Goal: Task Accomplishment & Management: Manage account settings

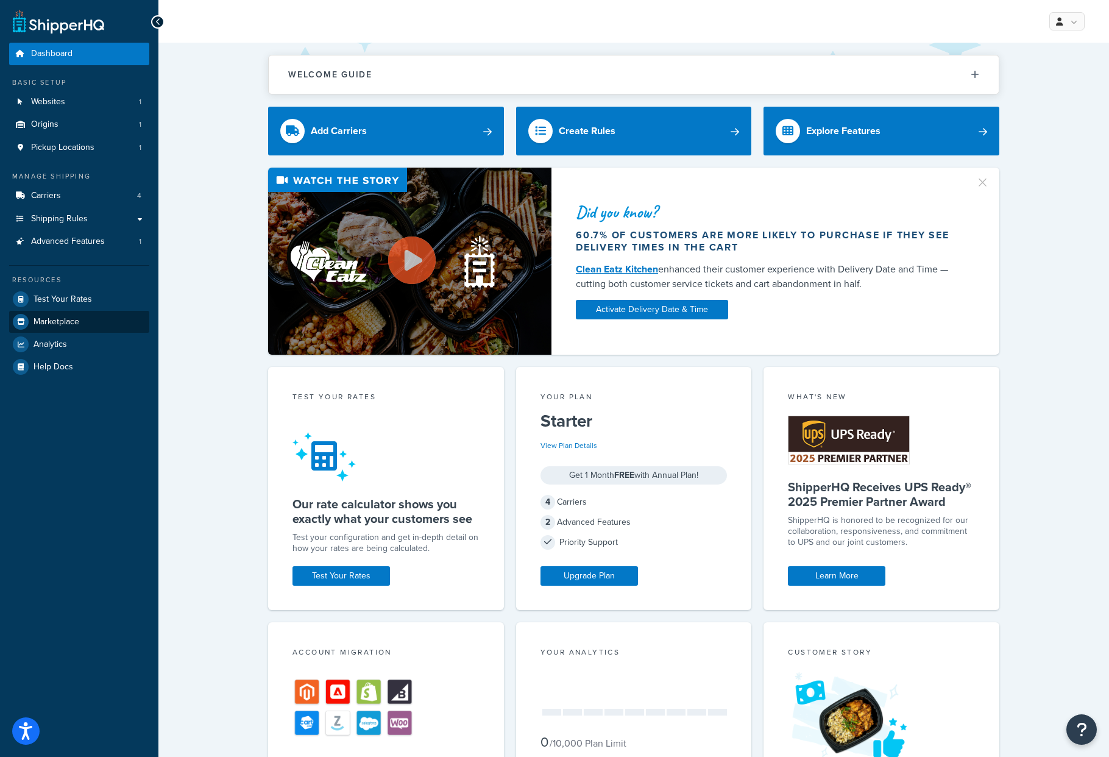
scroll to position [3, 0]
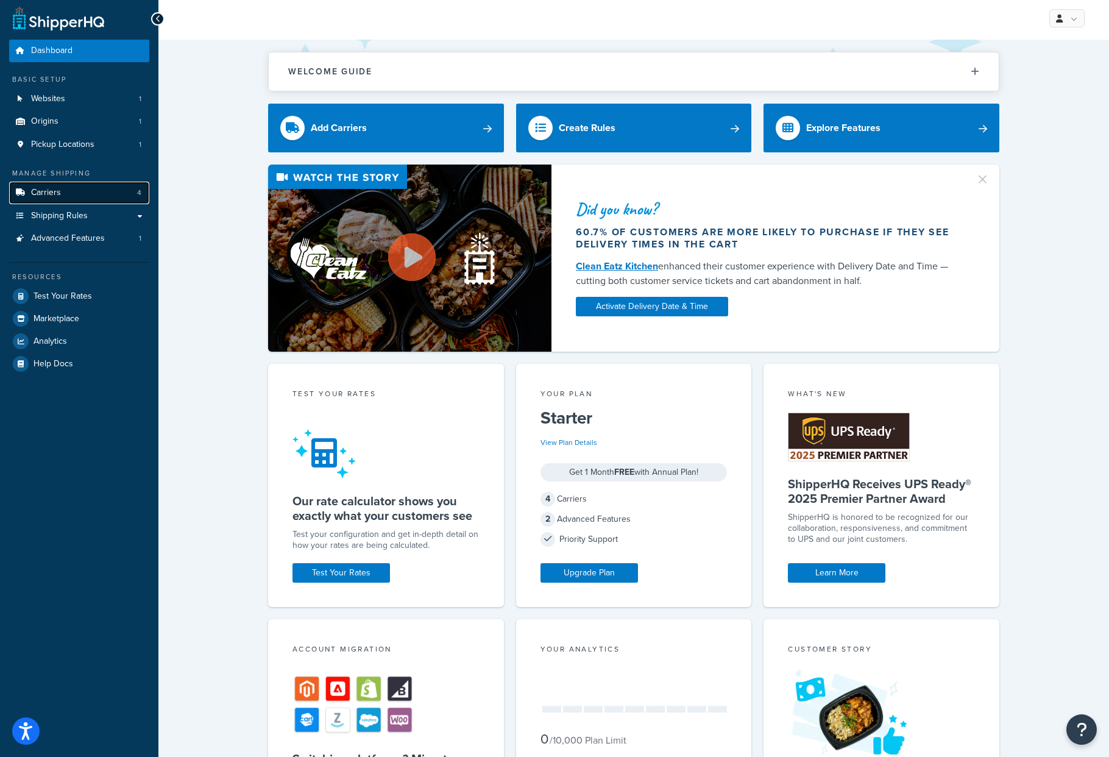
click at [74, 190] on link "Carriers 4" at bounding box center [79, 193] width 140 height 23
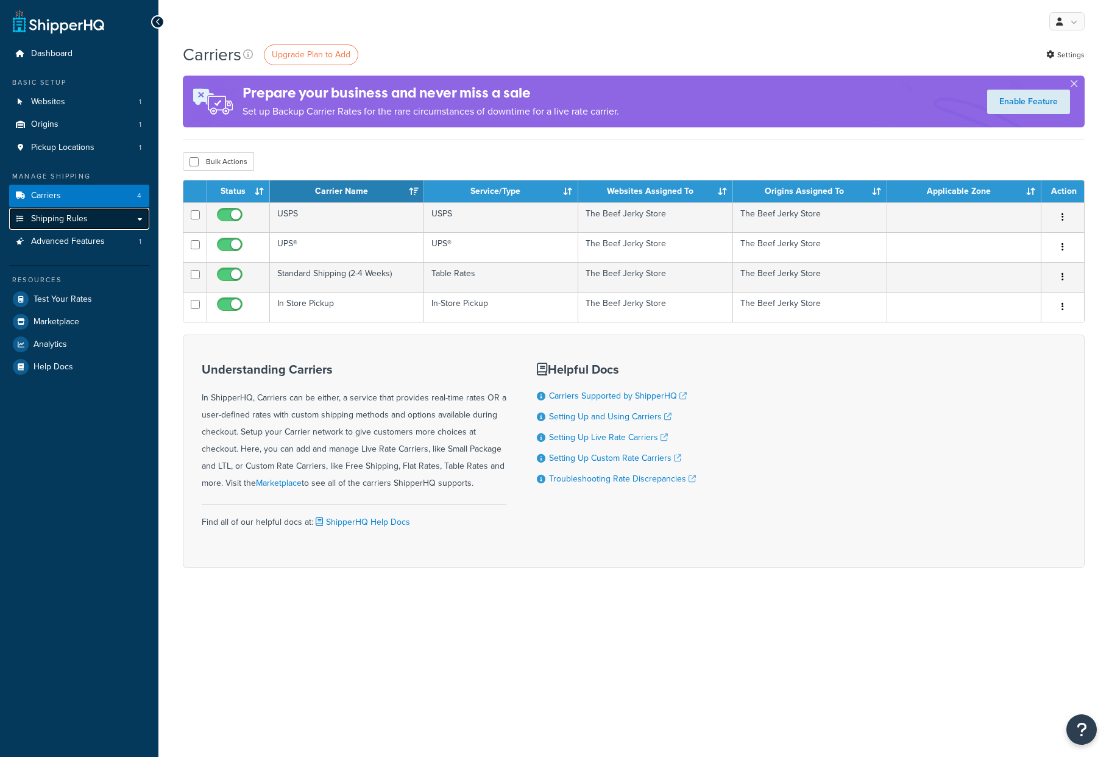
click at [62, 221] on span "Shipping Rules" at bounding box center [59, 219] width 57 height 10
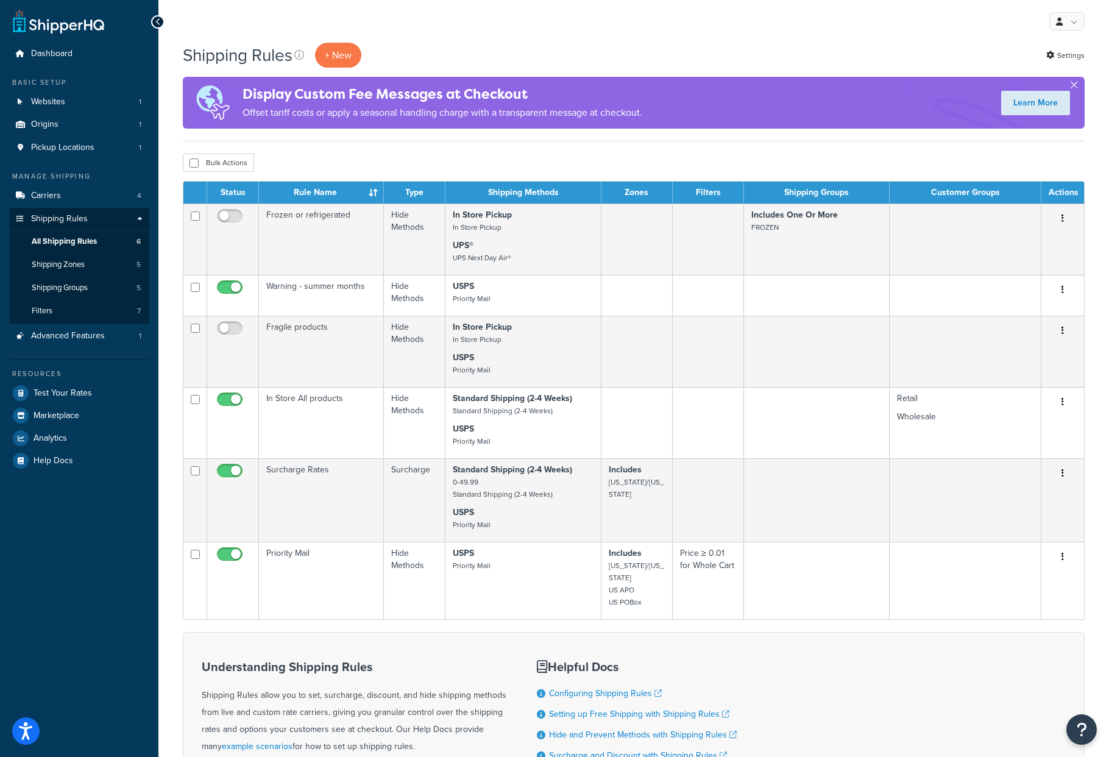
scroll to position [6, 0]
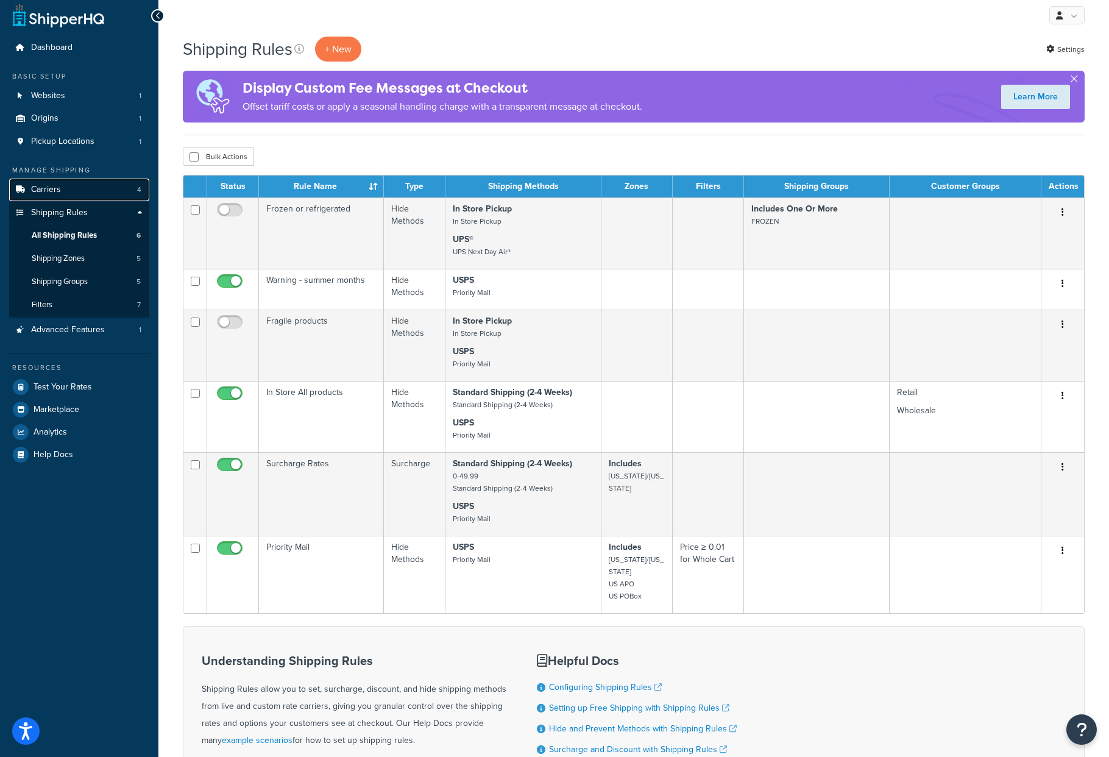
click at [57, 190] on span "Carriers" at bounding box center [46, 190] width 30 height 10
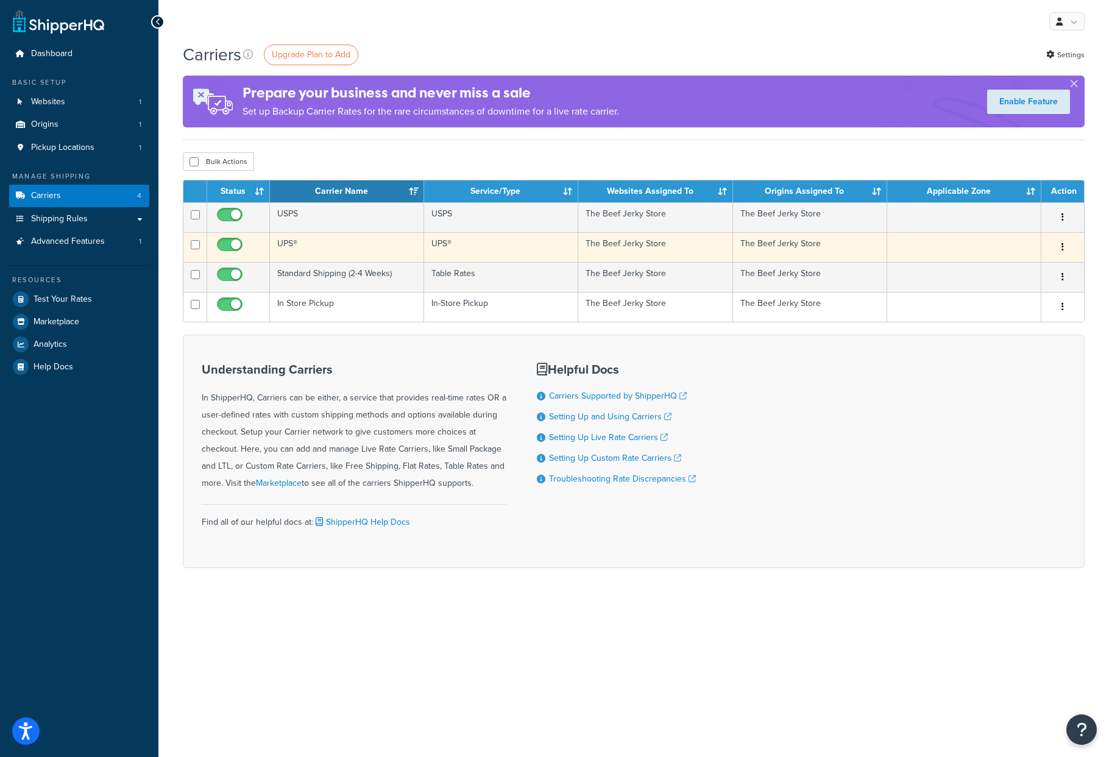
click at [1064, 247] on button "button" at bounding box center [1063, 248] width 17 height 20
click at [1012, 278] on link "Edit" at bounding box center [1014, 272] width 96 height 25
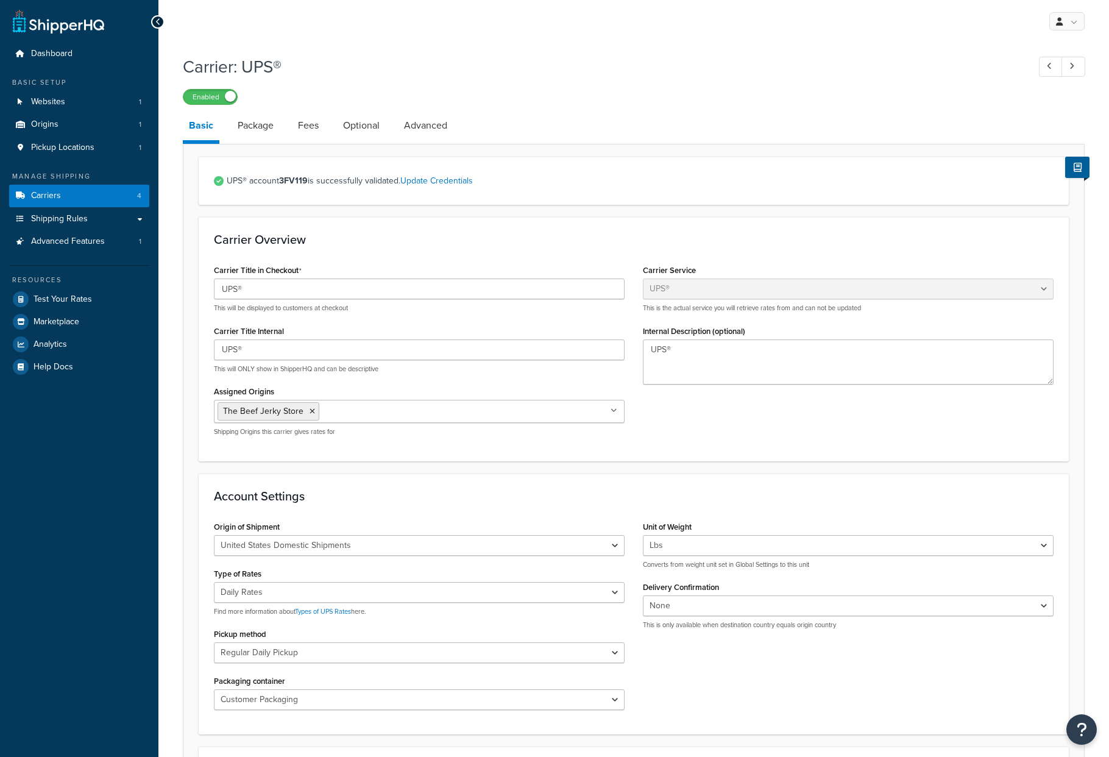
select select "ups"
click at [355, 656] on select "Regular Daily Pickup Customer Counter One Time Pickup On Call Air Letter Center…" at bounding box center [419, 652] width 411 height 21
click at [347, 590] on select "Negotiated Rates (Rates Associated with Shipper Number) Daily Rates Retail Rate…" at bounding box center [419, 592] width 411 height 21
select select "04"
click at [214, 582] on select "Negotiated Rates (Rates Associated with Shipper Number) Daily Rates Retail Rate…" at bounding box center [419, 592] width 411 height 21
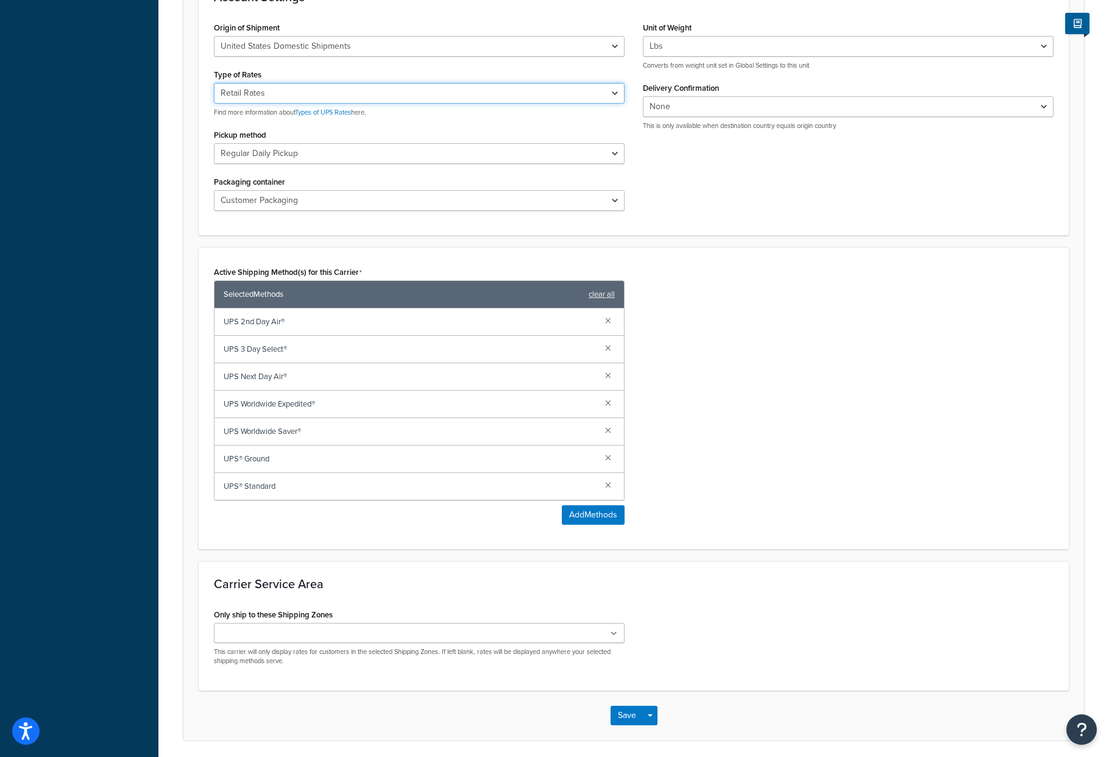
scroll to position [500, 0]
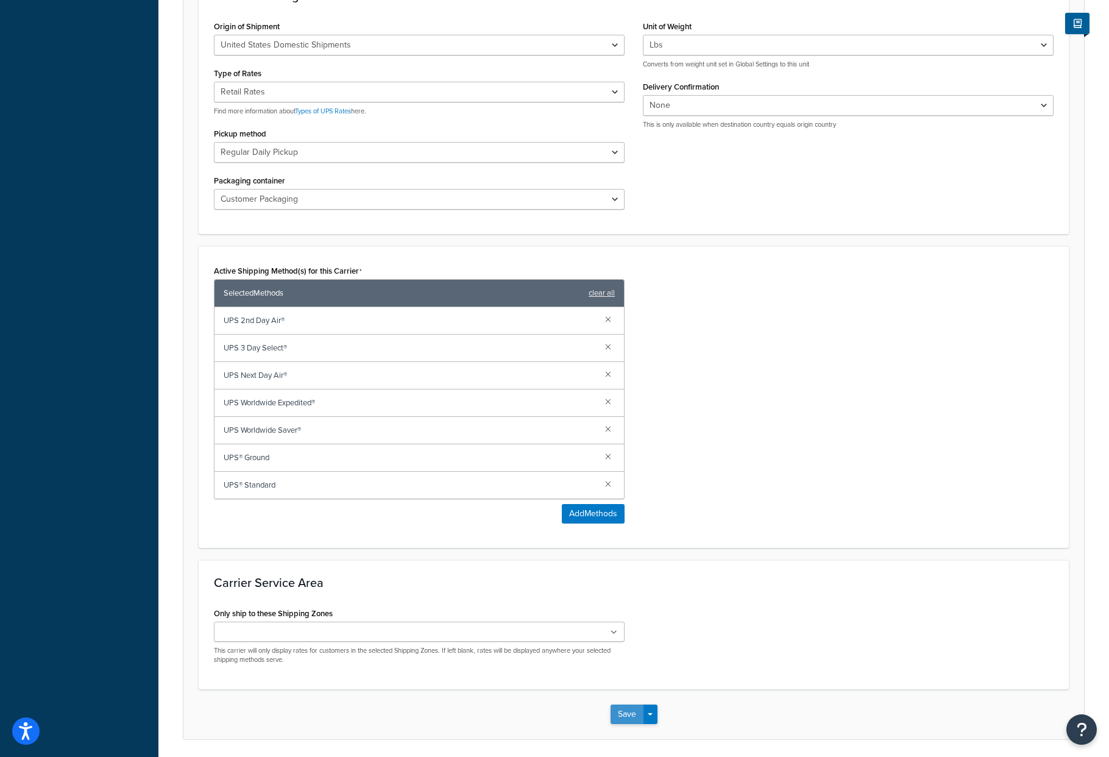
click at [626, 717] on button "Save" at bounding box center [627, 715] width 33 height 20
